Goal: Task Accomplishment & Management: Manage account settings

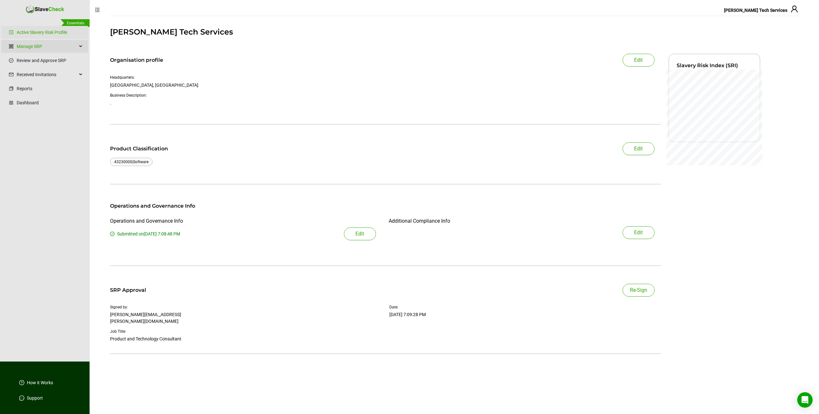
click at [79, 48] on div "Manage SRP" at bounding box center [44, 46] width 87 height 13
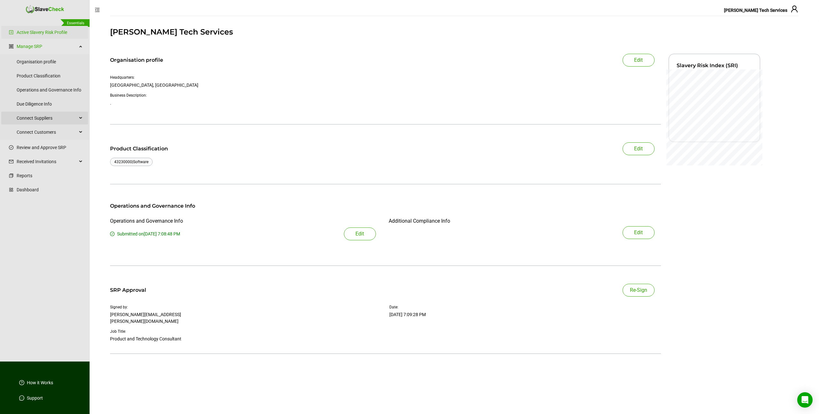
click at [35, 120] on span "Connect Suppliers" at bounding box center [47, 118] width 60 height 13
click at [33, 135] on link "Prepare Suppliers" at bounding box center [53, 133] width 59 height 13
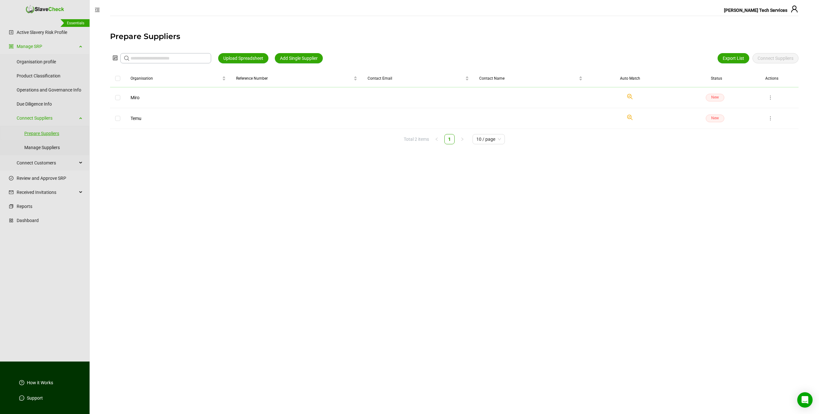
click at [35, 133] on link "Prepare Suppliers" at bounding box center [53, 133] width 59 height 13
click at [312, 57] on span "Add Single Supplier" at bounding box center [299, 58] width 38 height 7
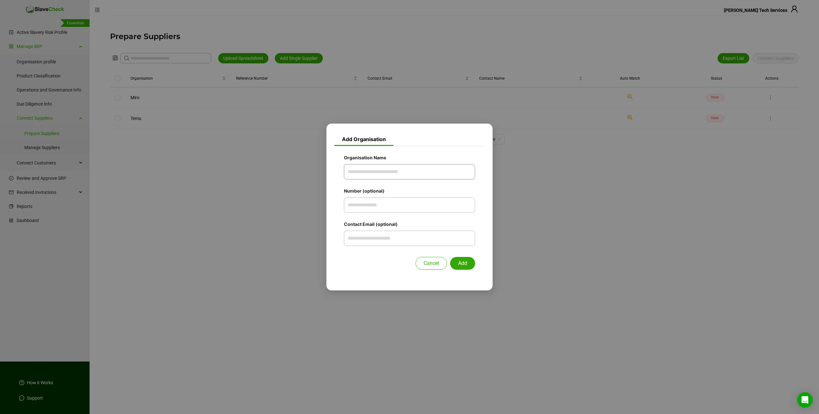
click at [369, 172] on input "Organisation Name" at bounding box center [409, 171] width 131 height 15
type input "********"
click at [450, 257] on button "Add" at bounding box center [462, 263] width 25 height 13
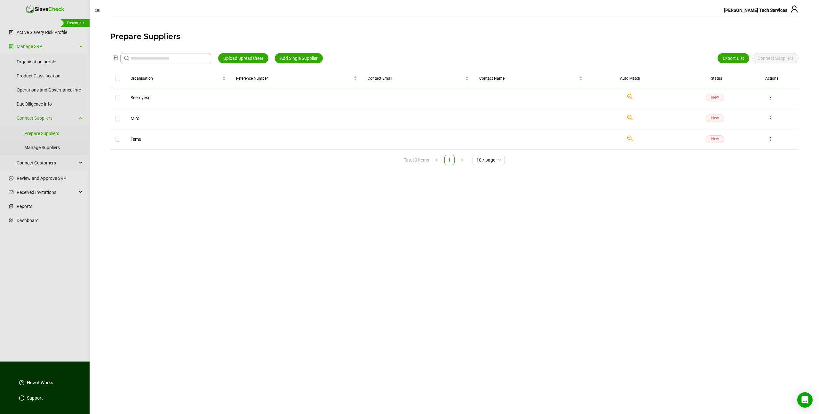
click at [629, 96] on icon "Check if we have found a suitable organisation in our system." at bounding box center [630, 97] width 8 height 8
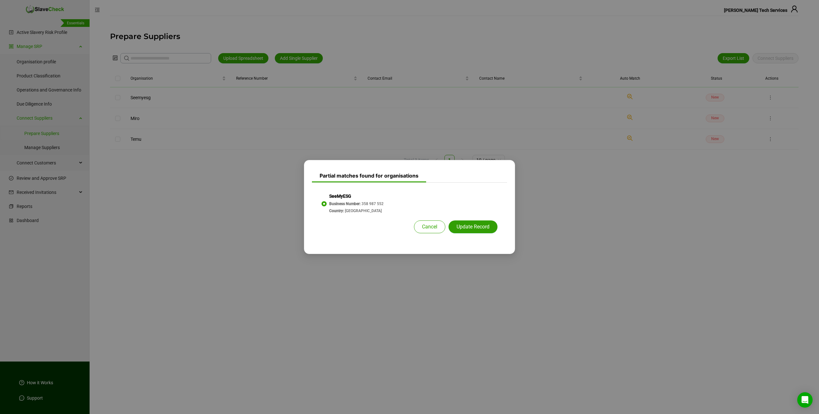
click at [462, 229] on span "Update Record" at bounding box center [473, 227] width 33 height 8
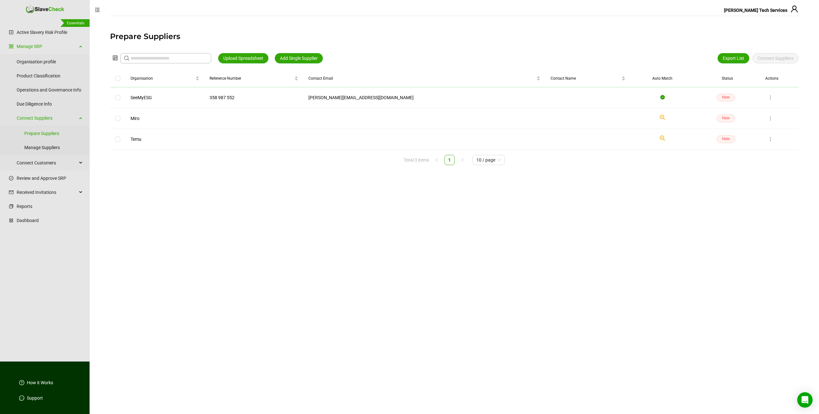
click at [661, 96] on icon "check-circle" at bounding box center [663, 97] width 4 height 4
click at [769, 98] on icon "more" at bounding box center [770, 97] width 5 height 5
click at [743, 132] on span "Delete" at bounding box center [755, 130] width 29 height 7
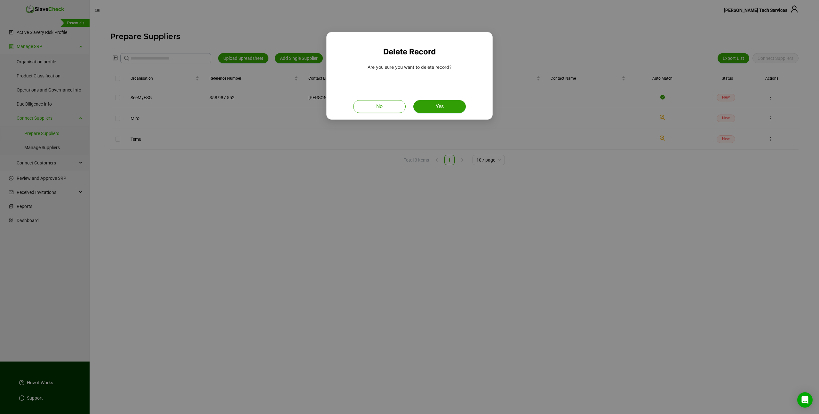
click at [445, 109] on button "Yes" at bounding box center [439, 106] width 52 height 13
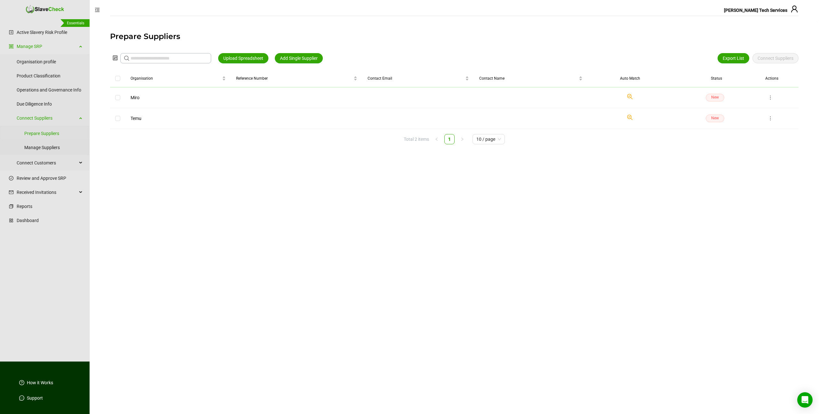
click at [371, 36] on h1 "Prepare Suppliers" at bounding box center [454, 36] width 689 height 10
click at [303, 58] on span "Add Single Supplier" at bounding box center [299, 58] width 38 height 7
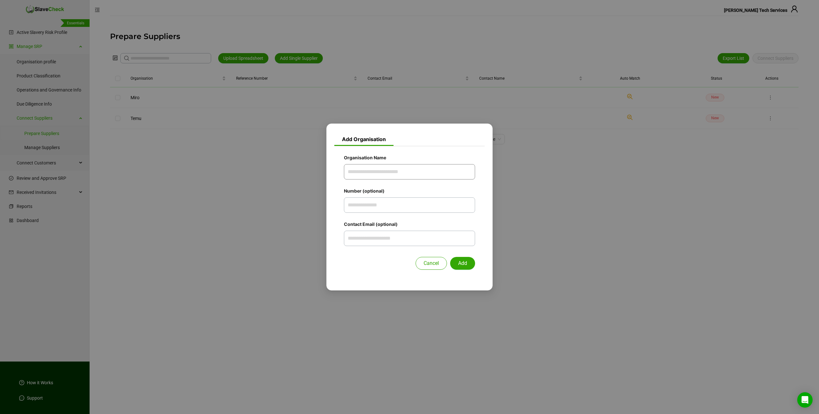
click at [363, 176] on input "Organisation Name" at bounding box center [409, 171] width 131 height 15
type input "********"
click at [450, 257] on button "Add" at bounding box center [462, 263] width 25 height 13
